Goal: Information Seeking & Learning: Check status

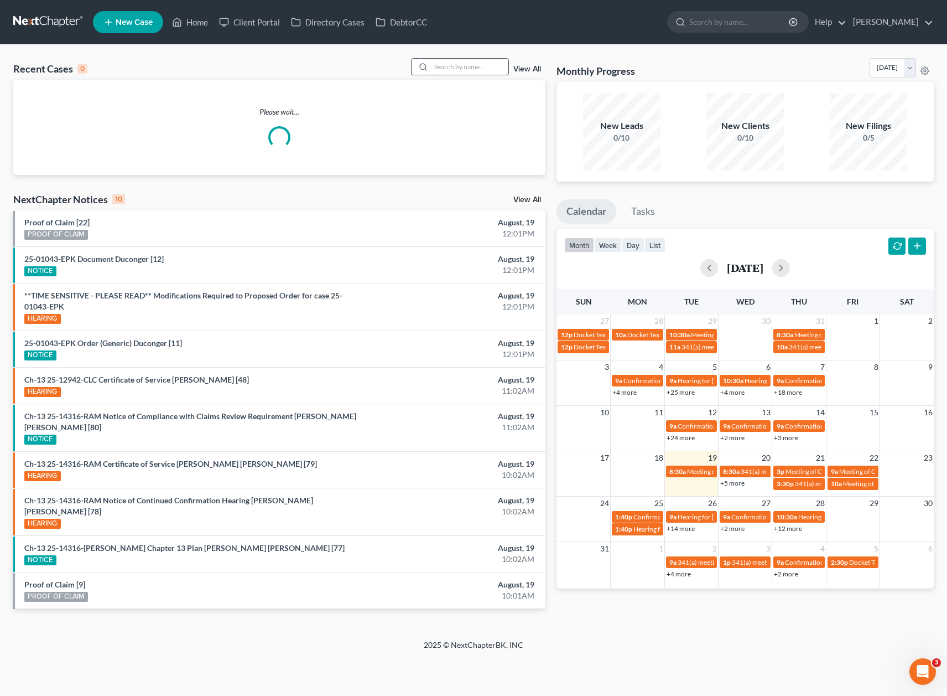
click at [463, 63] on input "search" at bounding box center [469, 67] width 77 height 16
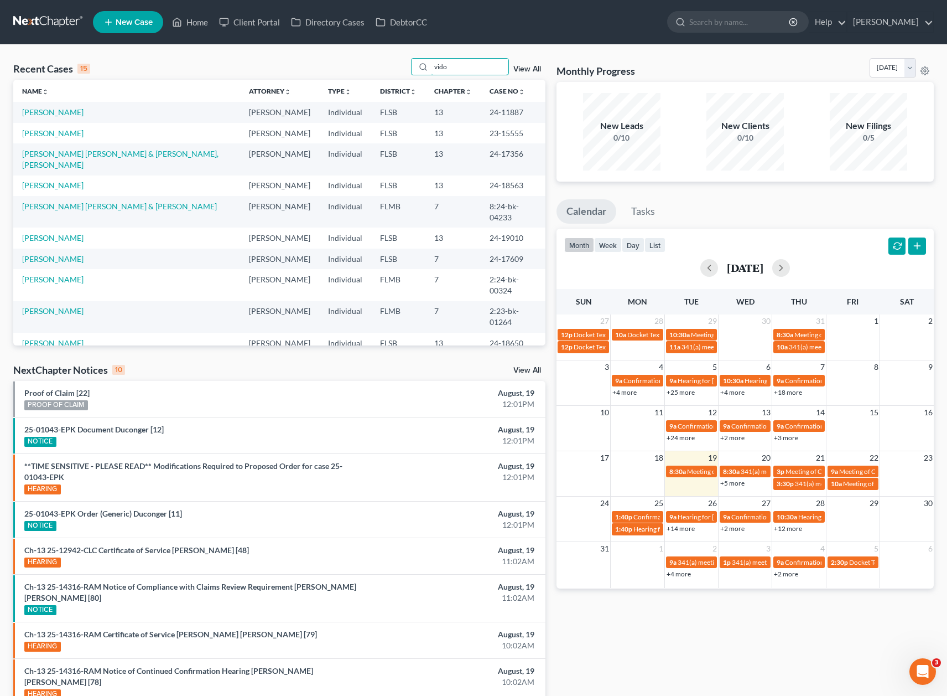
type input "vido"
click at [305, 68] on div "Recent Cases 15 vido View All" at bounding box center [279, 69] width 532 height 22
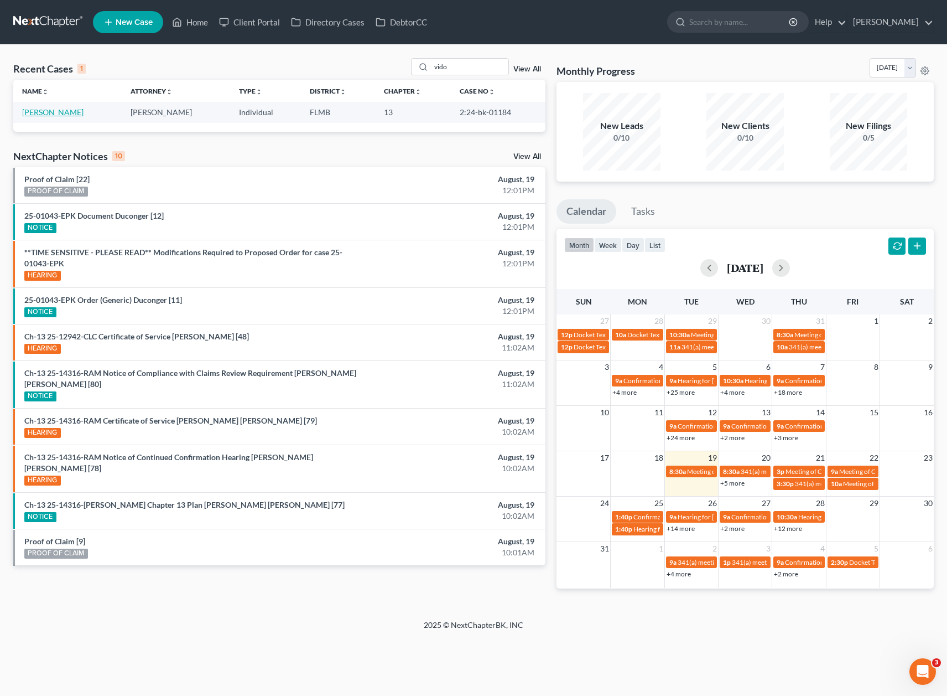
click at [42, 112] on link "[PERSON_NAME]" at bounding box center [52, 111] width 61 height 9
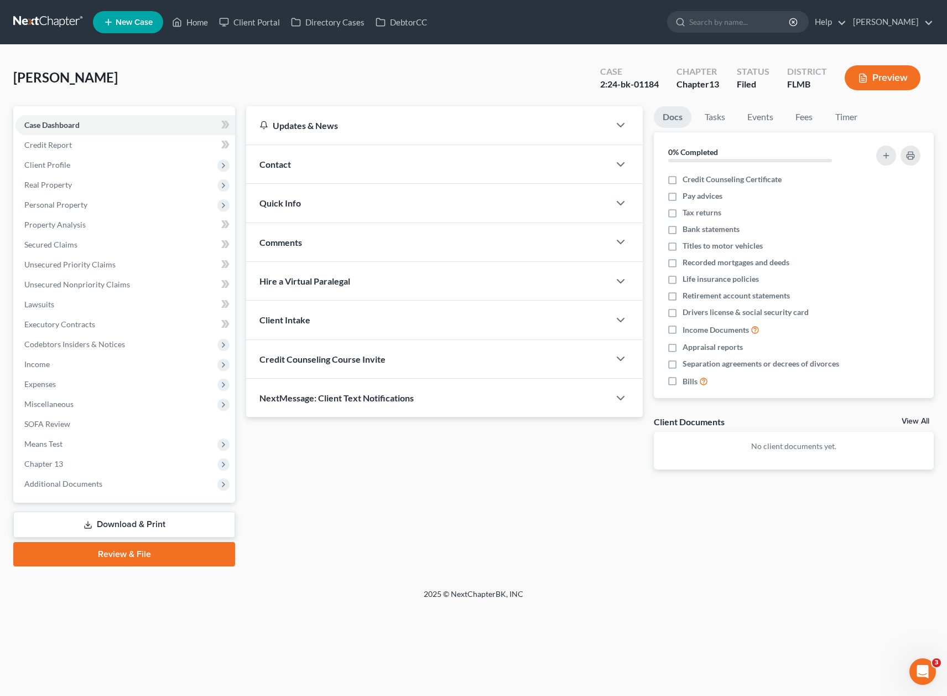
click at [76, 495] on div "Case Dashboard Payments Invoices Payments Payments Credit Report Client Profile…" at bounding box center [124, 304] width 222 height 396
click at [76, 483] on span "Additional Documents" at bounding box center [63, 483] width 78 height 9
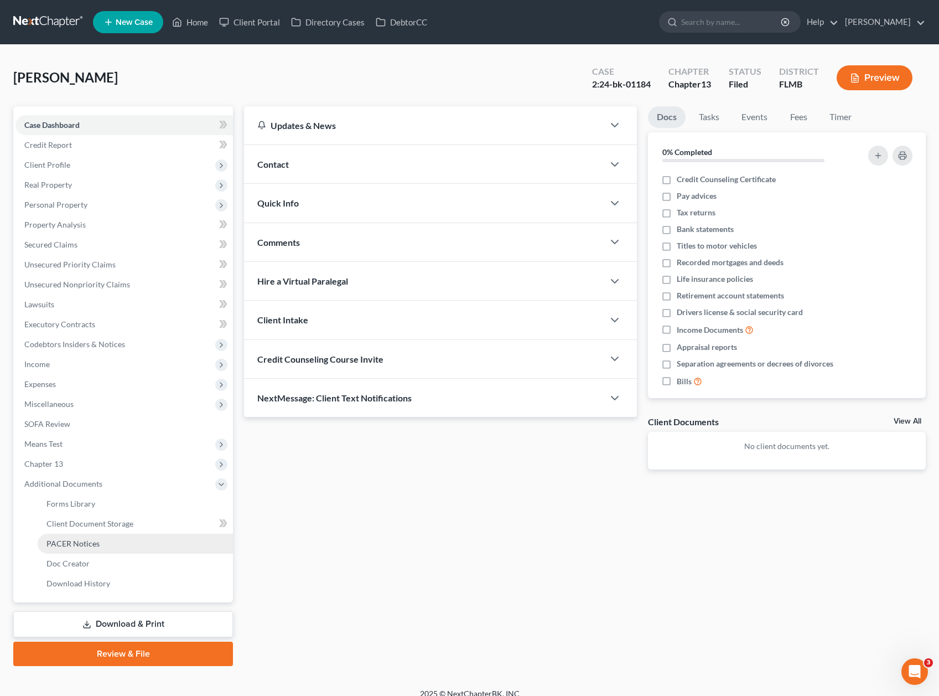
click at [78, 540] on span "PACER Notices" at bounding box center [72, 542] width 53 height 9
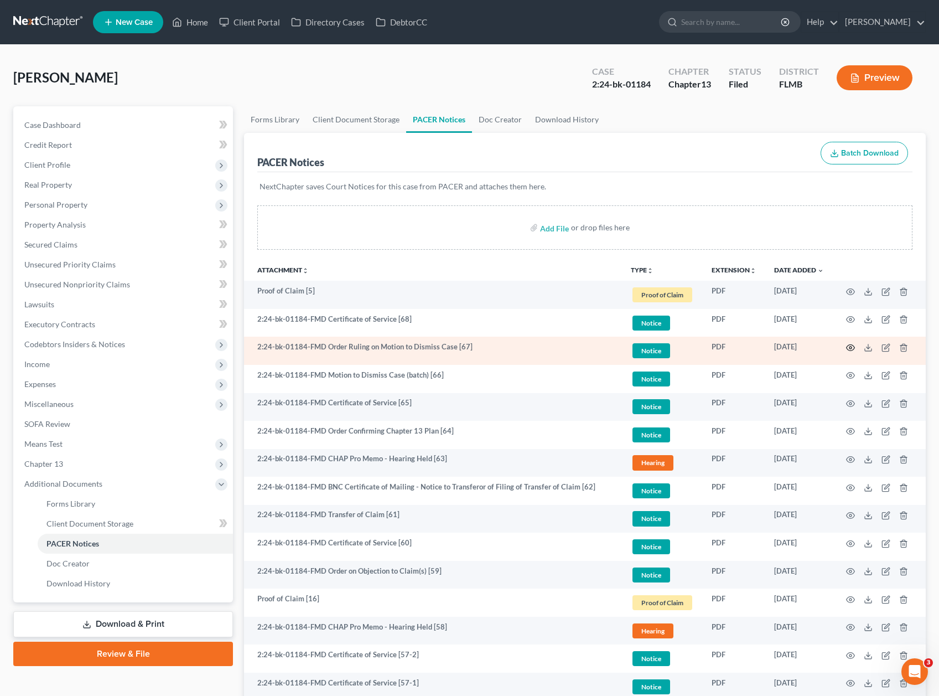
click at [847, 346] on icon "button" at bounding box center [850, 347] width 9 height 9
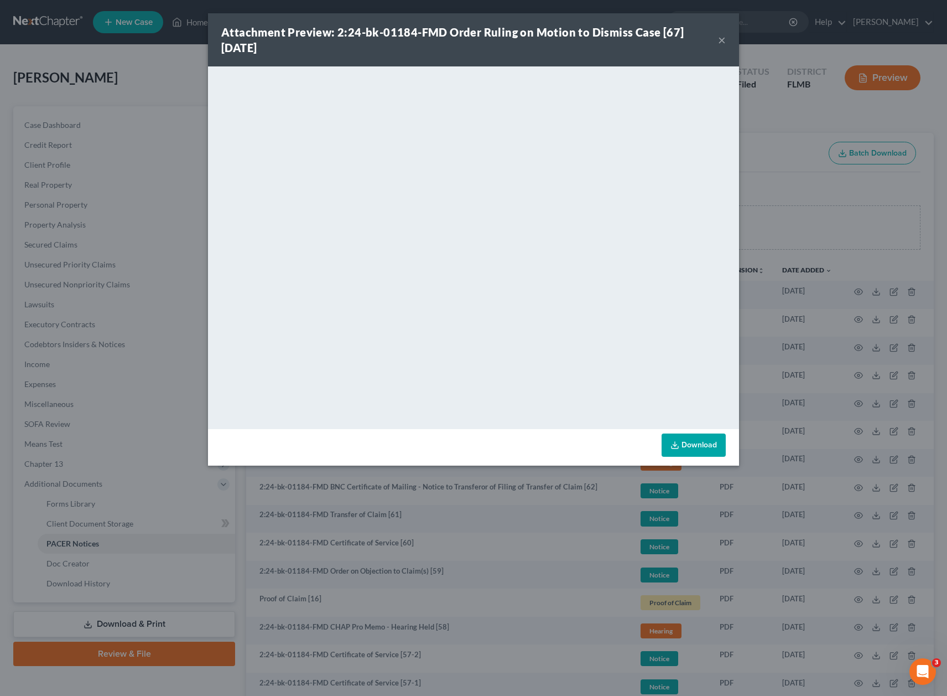
click at [761, 47] on div "Attachment Preview: 2:24-bk-01184-FMD Order Ruling on Motion to Dismiss Case [6…" at bounding box center [473, 348] width 947 height 696
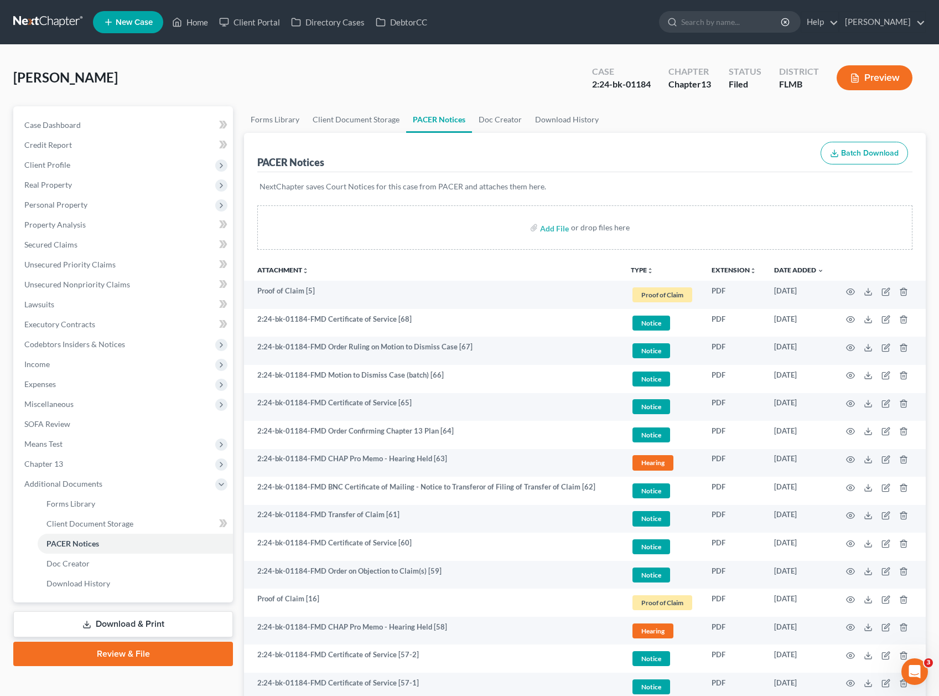
click at [189, 93] on div "[PERSON_NAME] Upgraded Case 2:24-bk-01184 Chapter Chapter 13 Status Filed Distr…" at bounding box center [469, 82] width 913 height 48
click at [71, 369] on span "Income" at bounding box center [123, 364] width 217 height 20
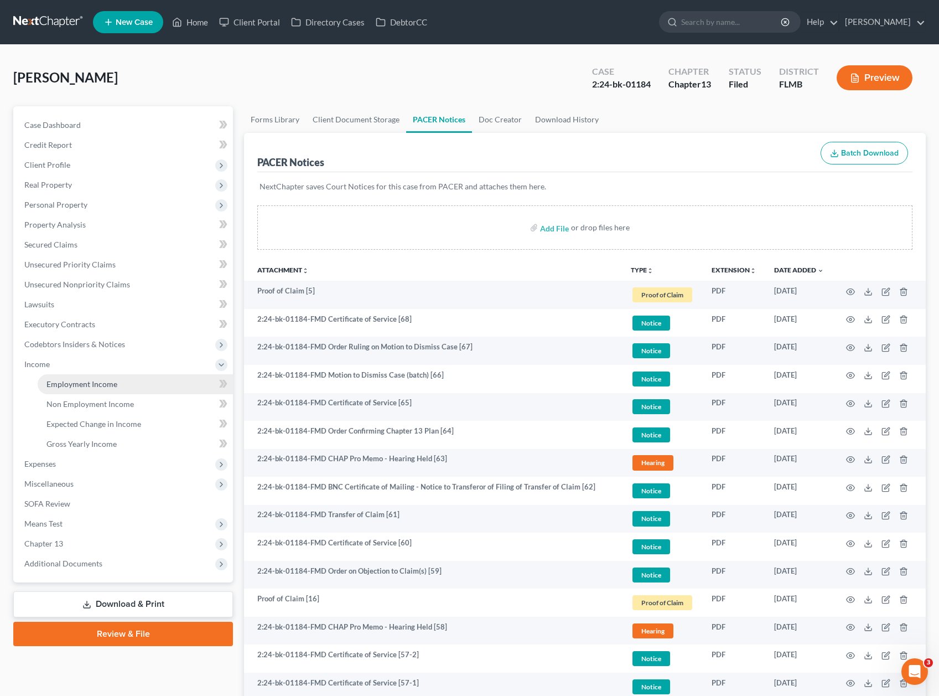
click at [79, 388] on link "Employment Income" at bounding box center [135, 384] width 195 height 20
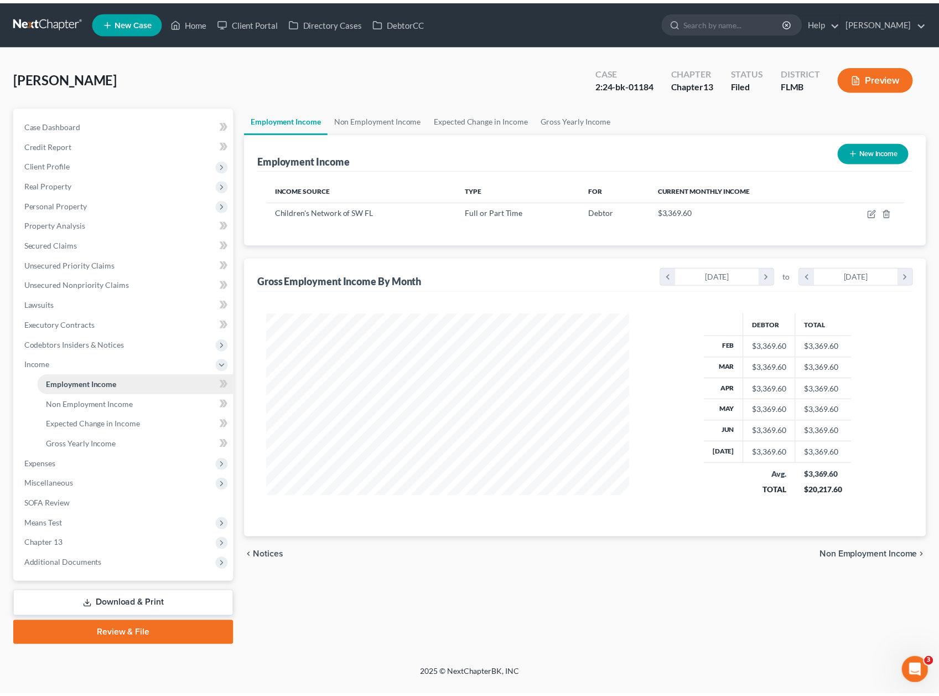
scroll to position [199, 388]
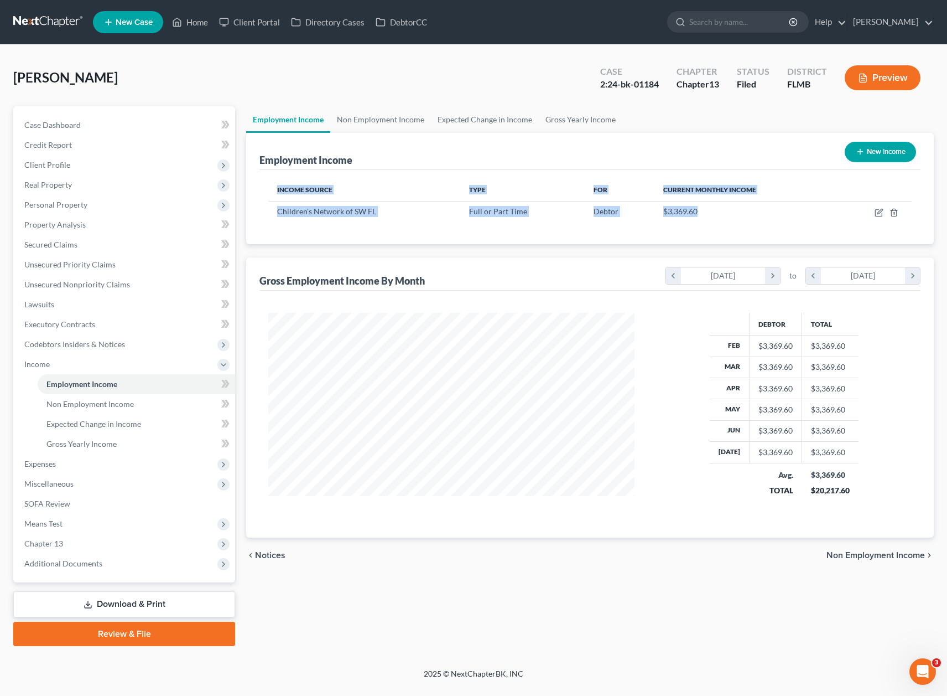
drag, startPoint x: 700, startPoint y: 215, endPoint x: 255, endPoint y: 192, distance: 445.0
click at [255, 192] on div "Employment Income New Income Income Source Type For Current Monthly Income Chil…" at bounding box center [590, 188] width 688 height 111
click at [271, 149] on div "Employment Income New Income" at bounding box center [590, 151] width 661 height 37
click at [273, 79] on div "[PERSON_NAME] Upgraded Case 2:24-bk-01184 Chapter Chapter 13 Status Filed Distr…" at bounding box center [473, 82] width 921 height 48
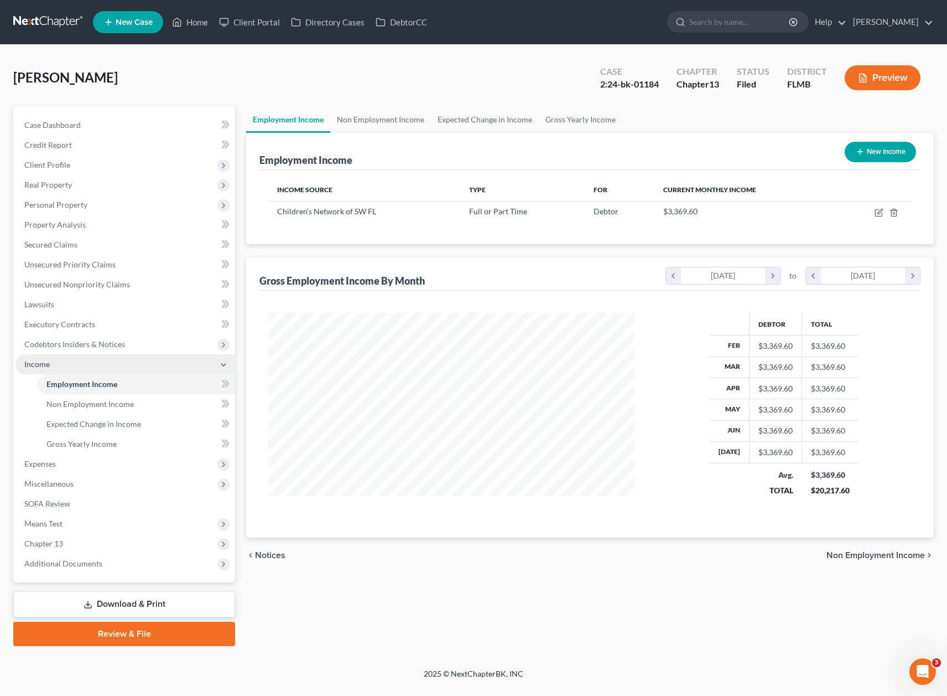
click at [56, 363] on span "Income" at bounding box center [125, 364] width 220 height 20
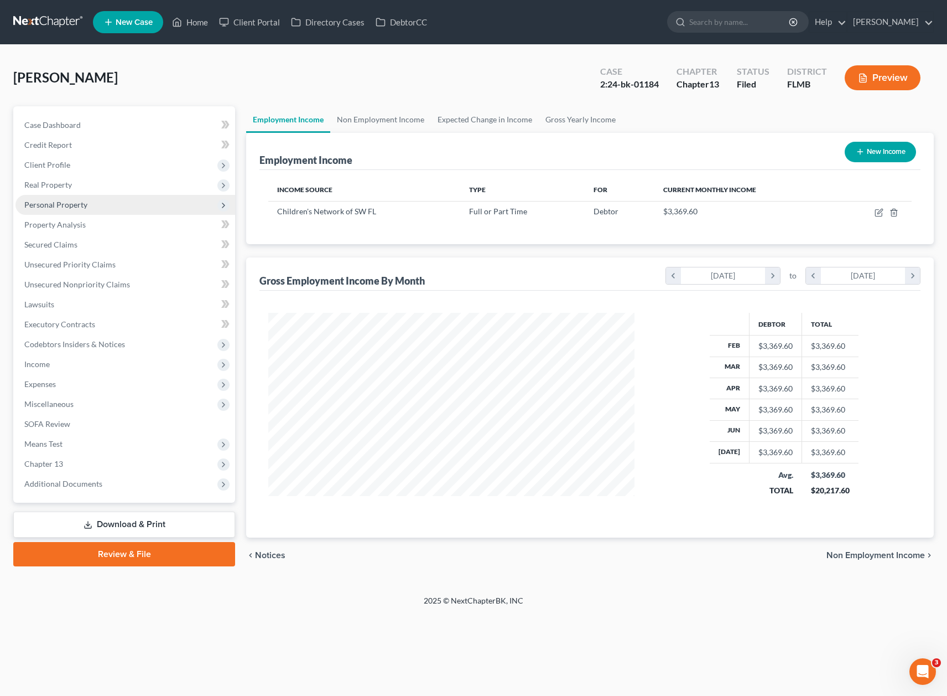
click at [65, 199] on span "Personal Property" at bounding box center [125, 205] width 220 height 20
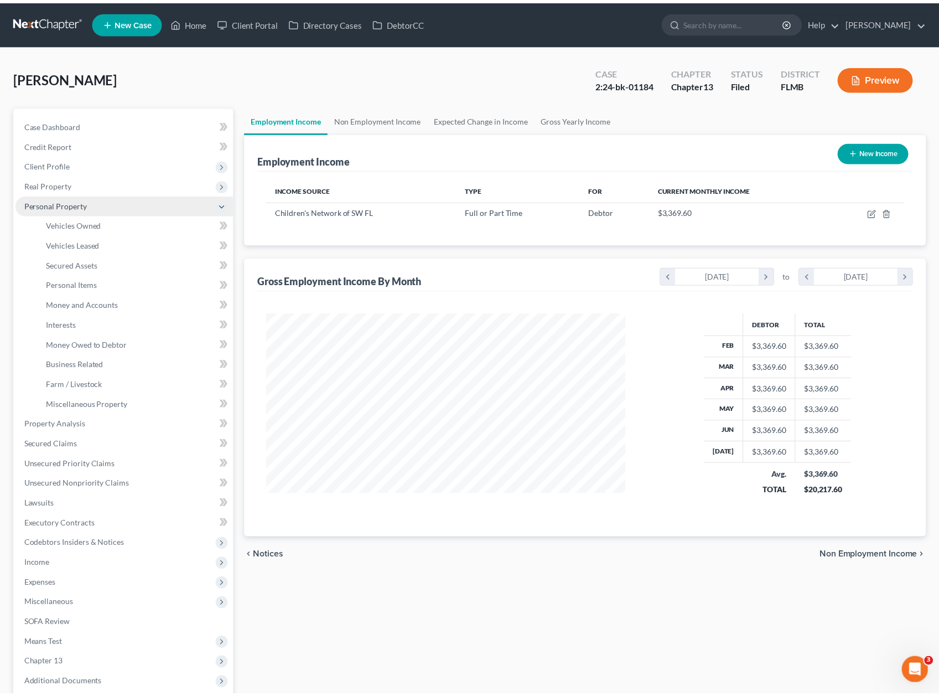
scroll to position [553207, 553021]
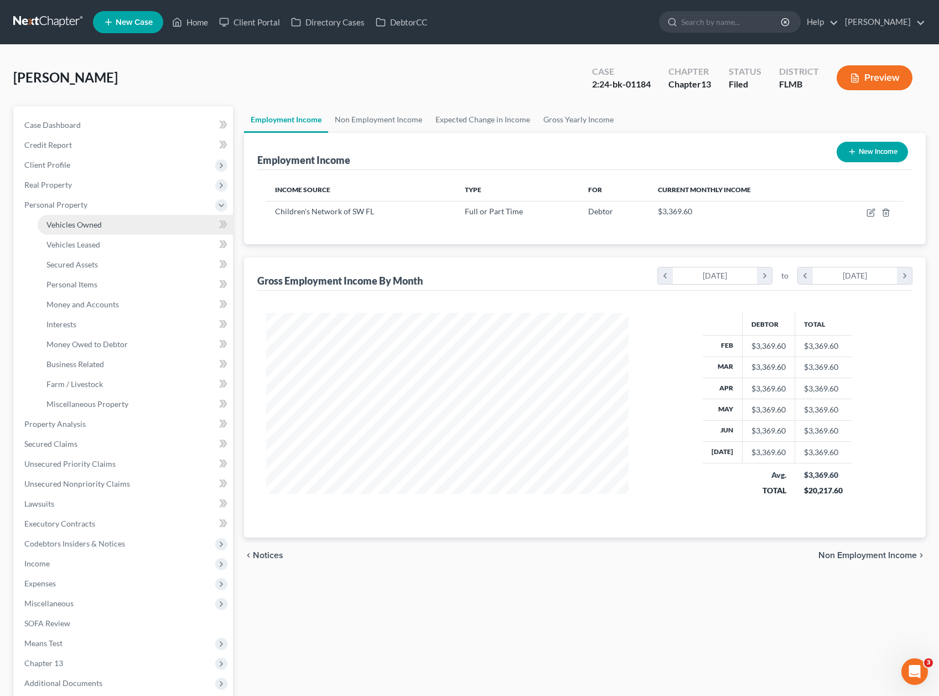
click at [93, 223] on span "Vehicles Owned" at bounding box center [73, 224] width 55 height 9
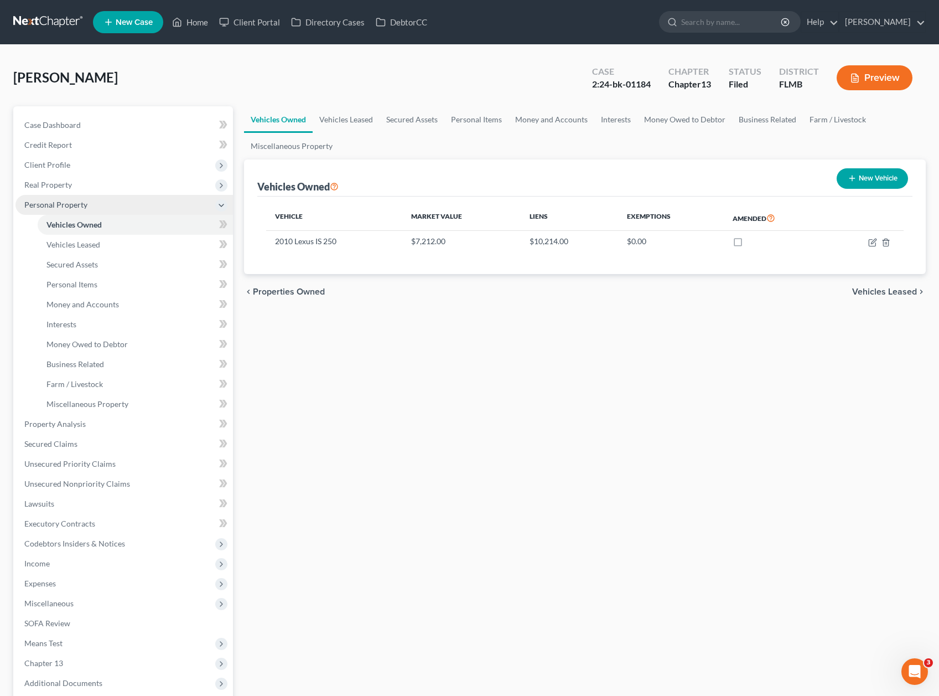
click at [95, 204] on span "Personal Property" at bounding box center [123, 205] width 217 height 20
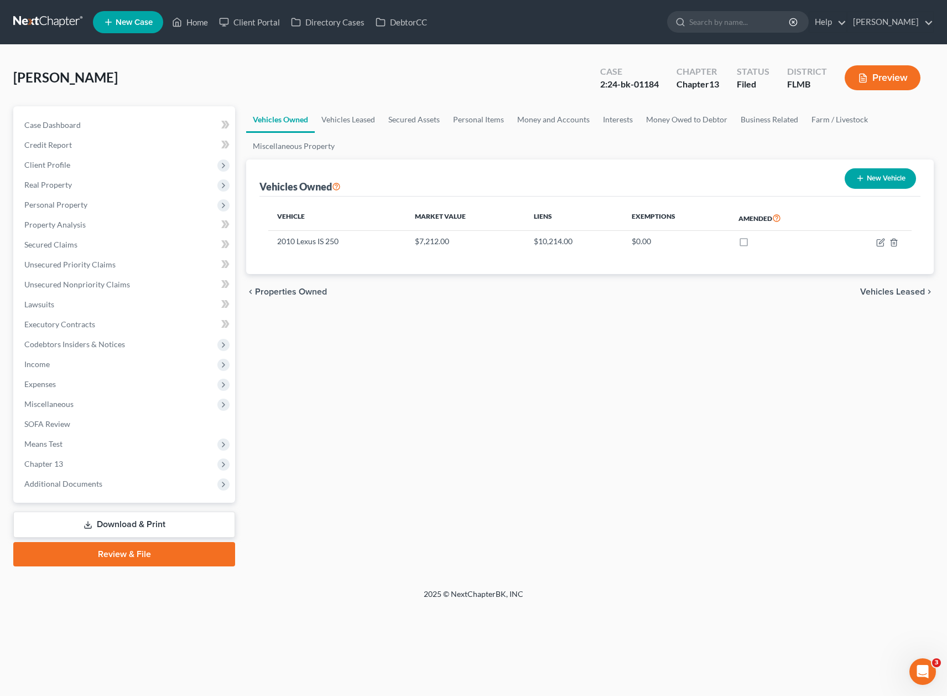
click at [136, 78] on div "[PERSON_NAME] Upgraded Case 2:24-bk-01184 Chapter Chapter 13 Status Filed Distr…" at bounding box center [473, 82] width 921 height 48
click at [83, 484] on span "Additional Documents" at bounding box center [63, 483] width 78 height 9
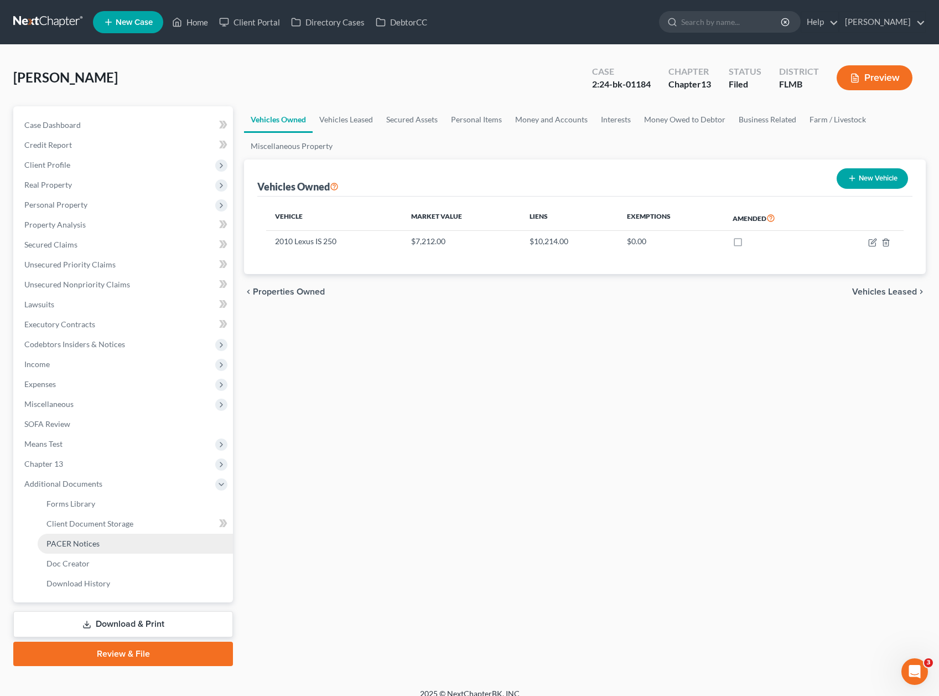
click at [108, 547] on link "PACER Notices" at bounding box center [135, 543] width 195 height 20
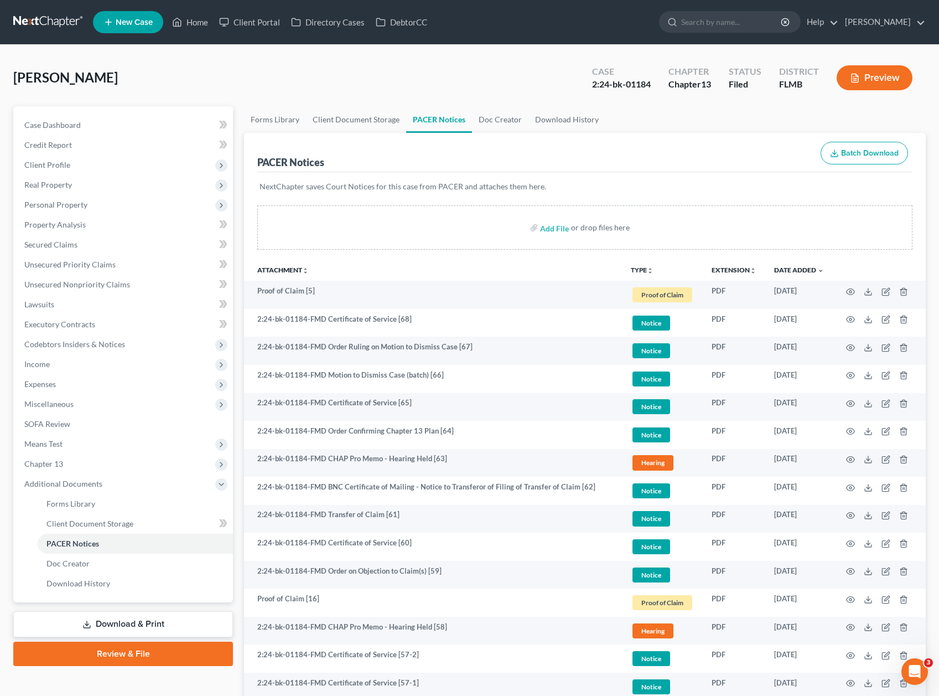
click at [351, 84] on div "[PERSON_NAME] Upgraded Case 2:24-bk-01184 Chapter Chapter 13 Status Filed Distr…" at bounding box center [469, 82] width 913 height 48
click at [410, 75] on div "[PERSON_NAME] Upgraded Case 2:24-bk-01184 Chapter Chapter 13 Status Filed Distr…" at bounding box center [469, 82] width 913 height 48
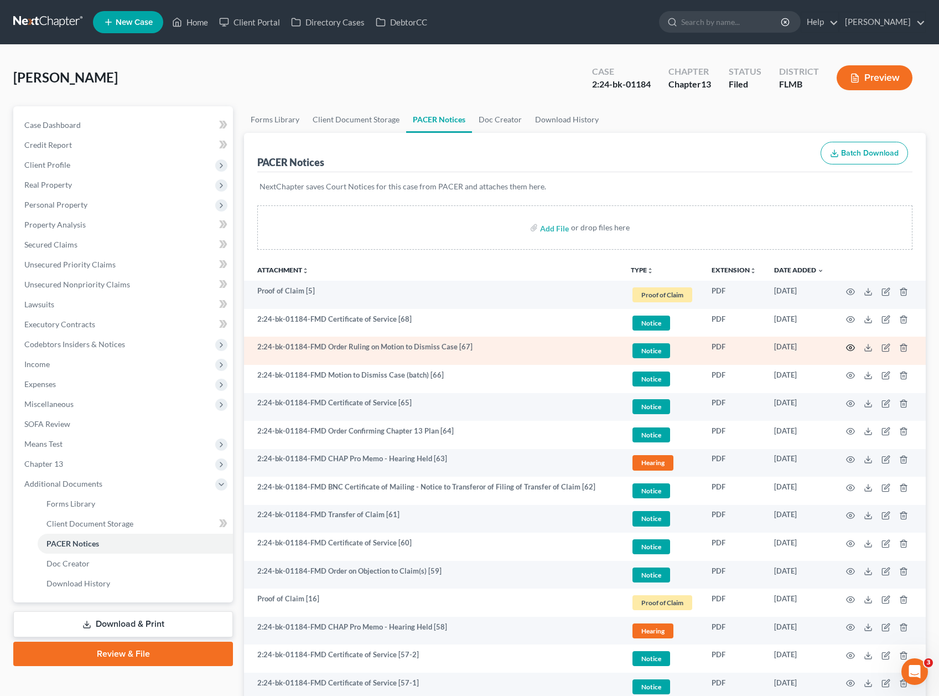
click at [846, 346] on icon "button" at bounding box center [850, 347] width 9 height 9
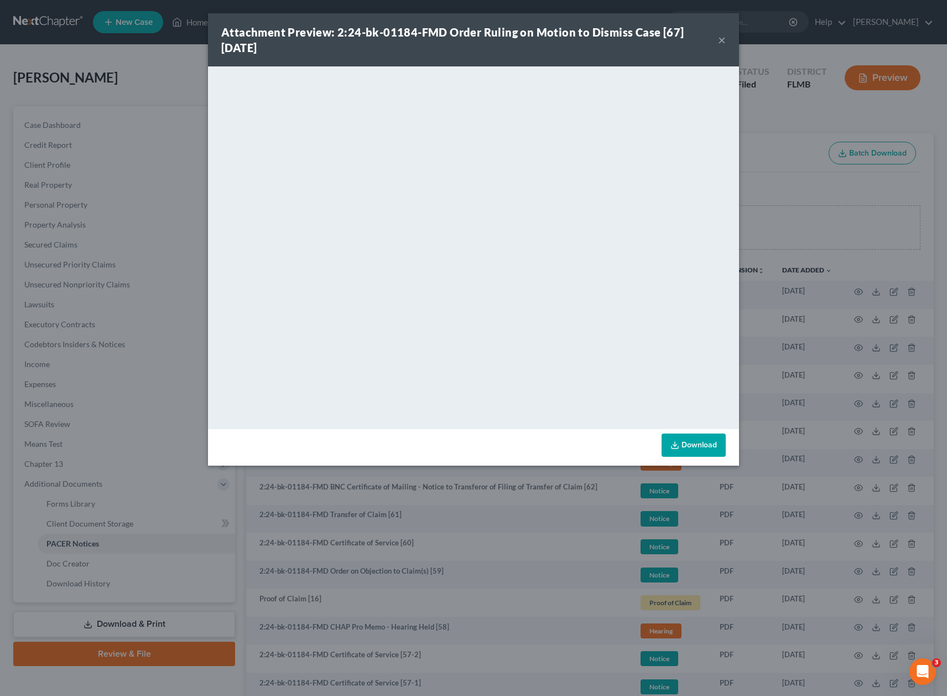
click at [759, 112] on div "Attachment Preview: 2:24-bk-01184-FMD Order Ruling on Motion to Dismiss Case [6…" at bounding box center [473, 348] width 947 height 696
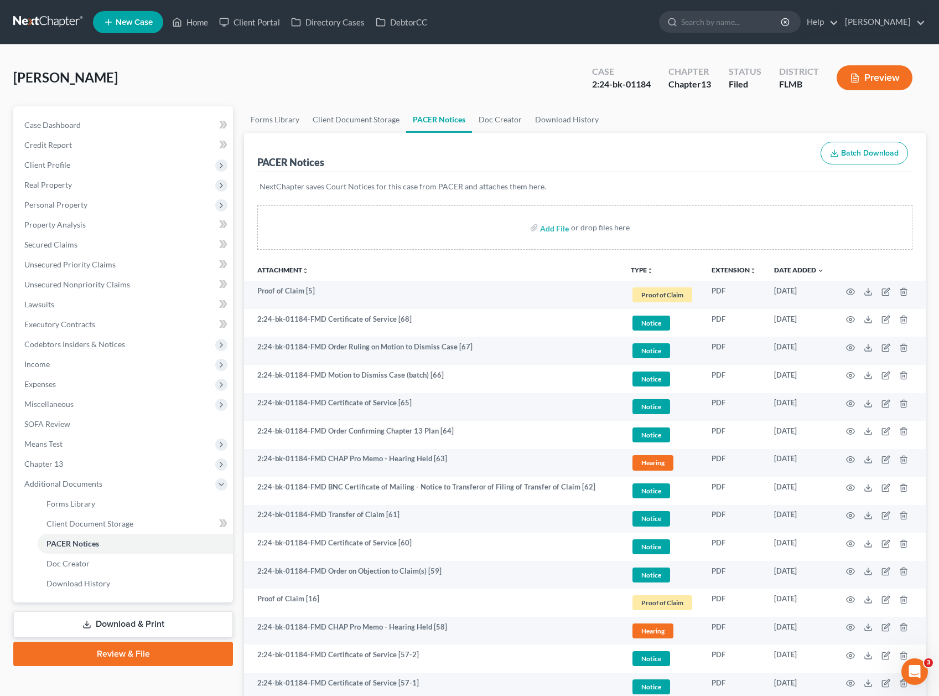
click at [218, 69] on div "[PERSON_NAME] Upgraded Case 2:24-bk-01184 Chapter Chapter 13 Status Filed Distr…" at bounding box center [469, 82] width 913 height 48
click at [227, 66] on div "[PERSON_NAME] Upgraded Case 2:24-bk-01184 Chapter Chapter 13 Status Filed Distr…" at bounding box center [469, 82] width 913 height 48
